Goal: Information Seeking & Learning: Check status

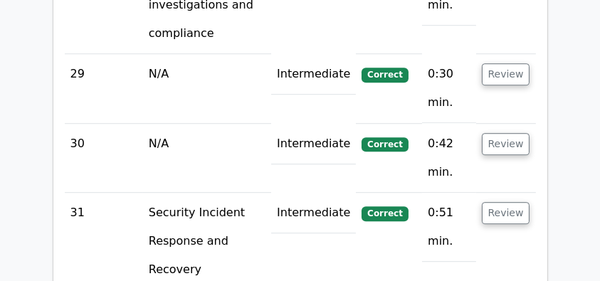
scroll to position [4055, 0]
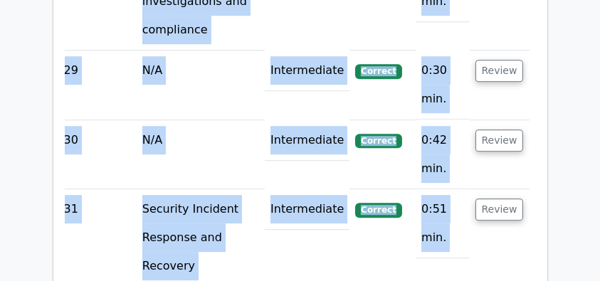
scroll to position [0, 9]
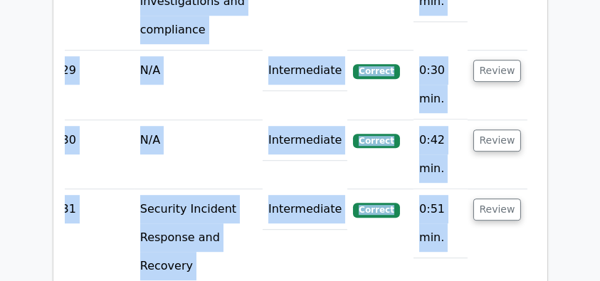
drag, startPoint x: 86, startPoint y: 141, endPoint x: 531, endPoint y: 244, distance: 457.0
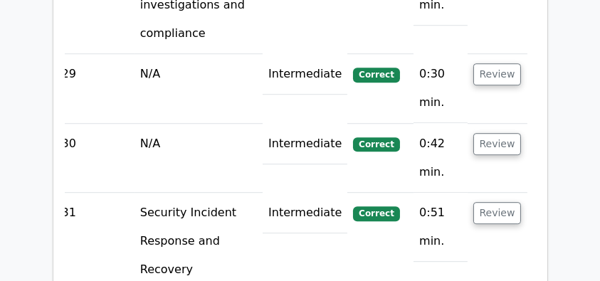
scroll to position [0, 0]
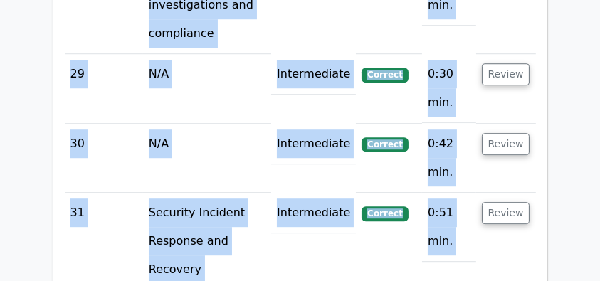
drag, startPoint x: 397, startPoint y: 160, endPoint x: 33, endPoint y: 162, distance: 364.0
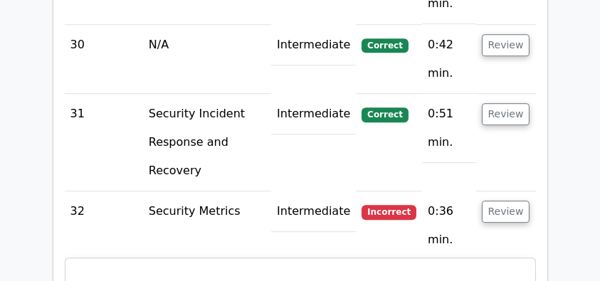
drag, startPoint x: 83, startPoint y: 49, endPoint x: 79, endPoint y: 62, distance: 13.3
drag, startPoint x: 75, startPoint y: 48, endPoint x: 504, endPoint y: 71, distance: 430.1
